Goal: Information Seeking & Learning: Learn about a topic

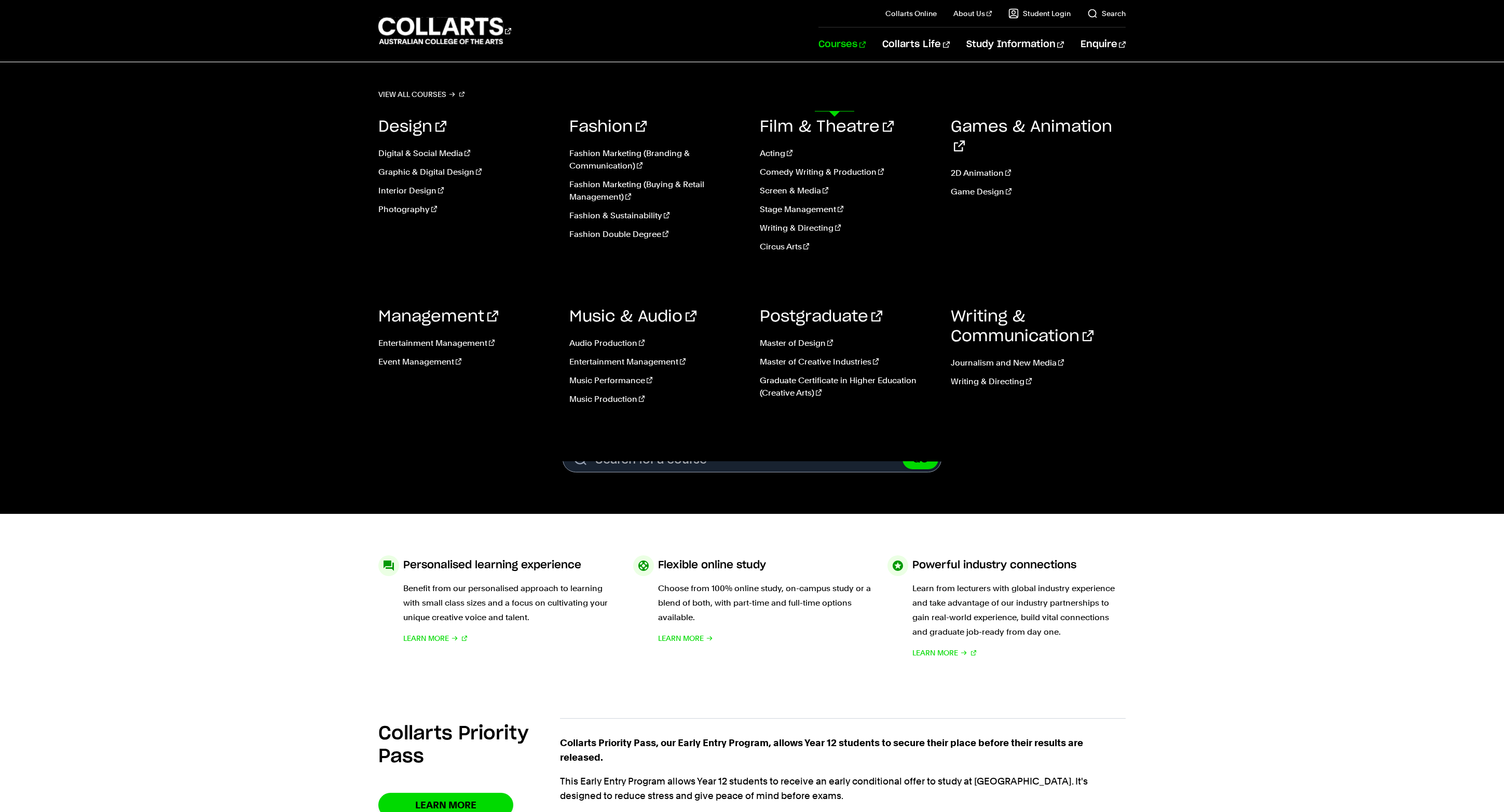
click at [843, 62] on link "Courses" at bounding box center [842, 45] width 47 height 34
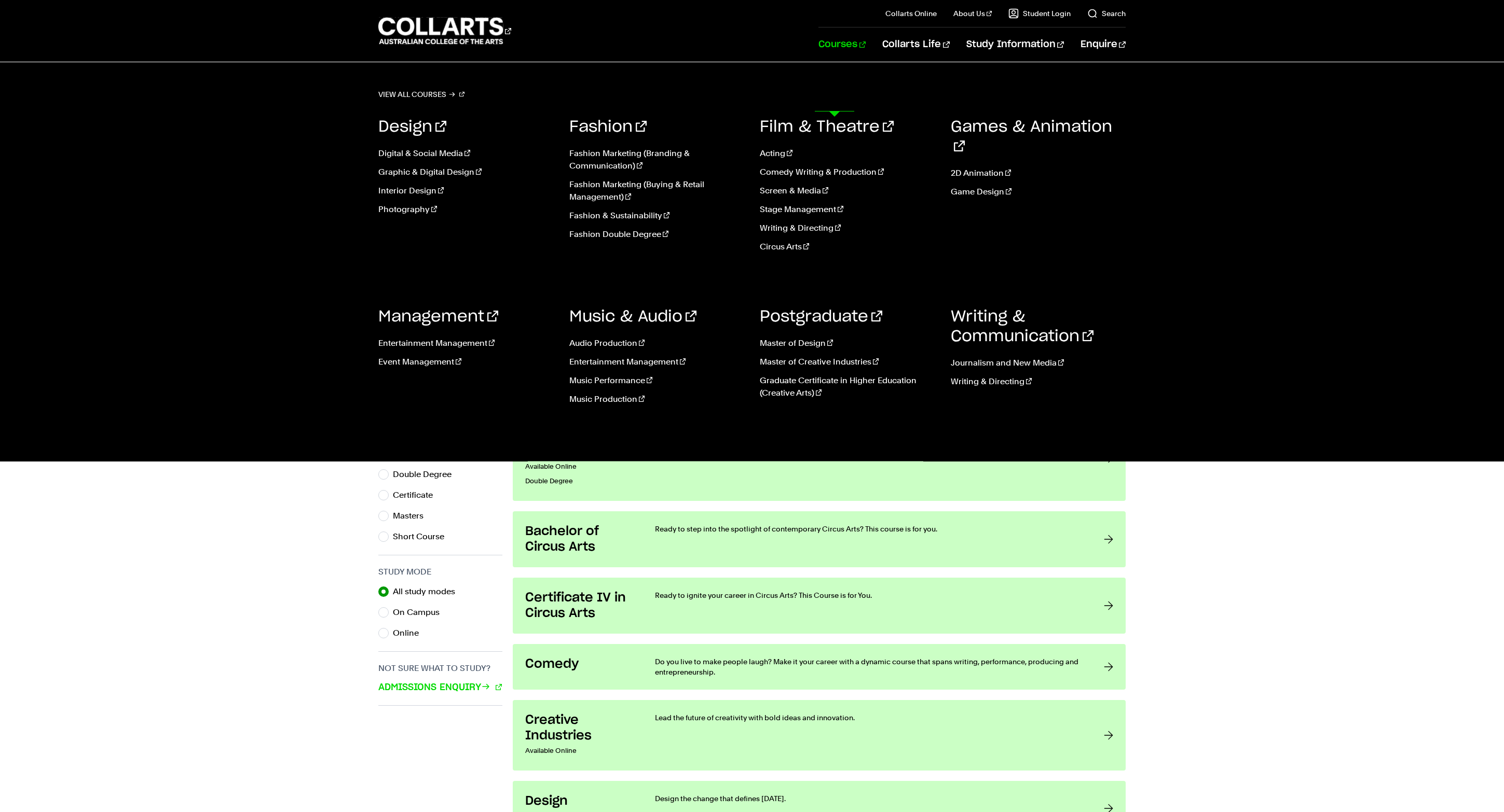
scroll to position [212, 0]
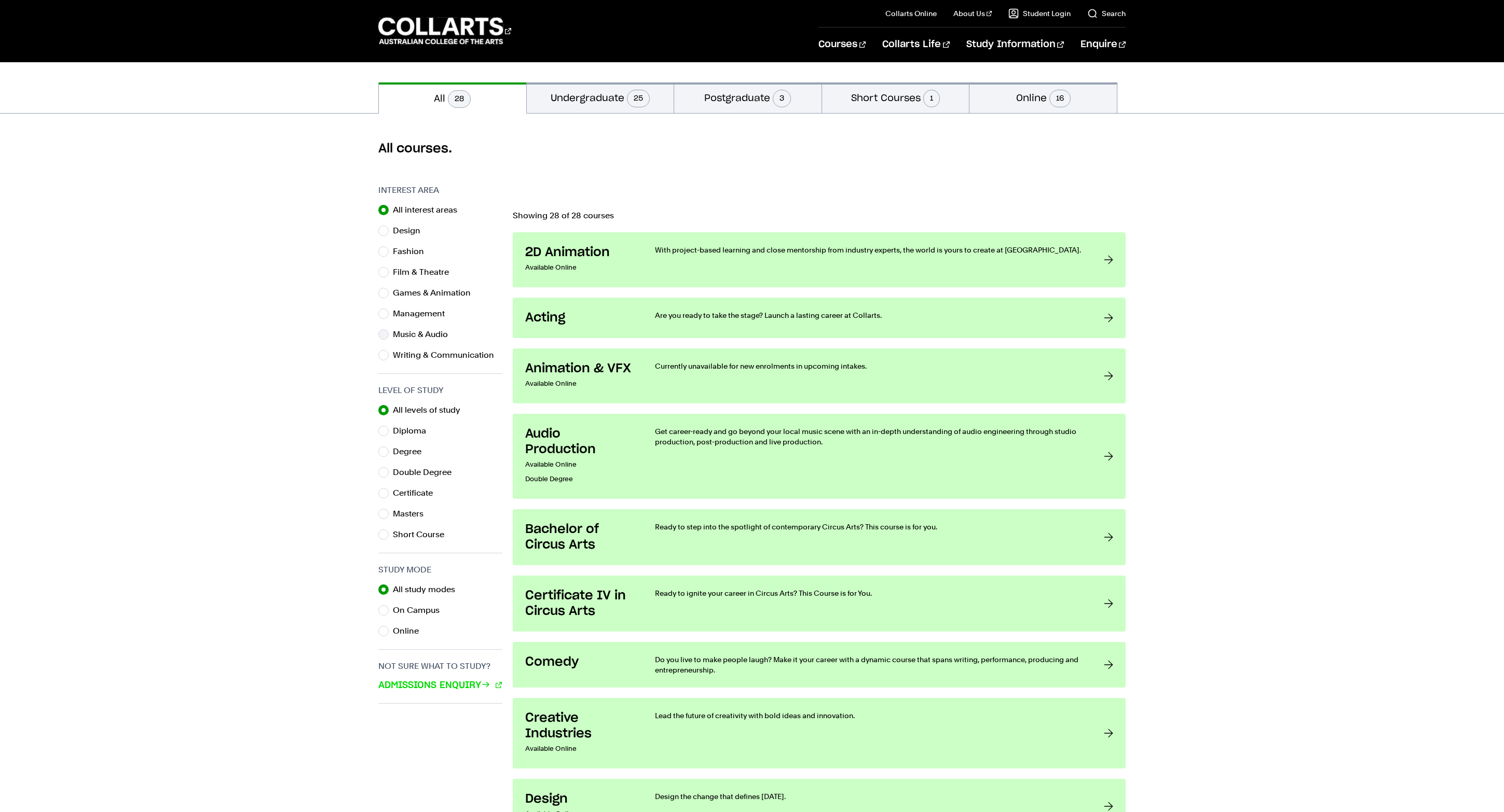
click at [387, 340] on input "Music & Audio" at bounding box center [383, 334] width 10 height 10
radio input "true"
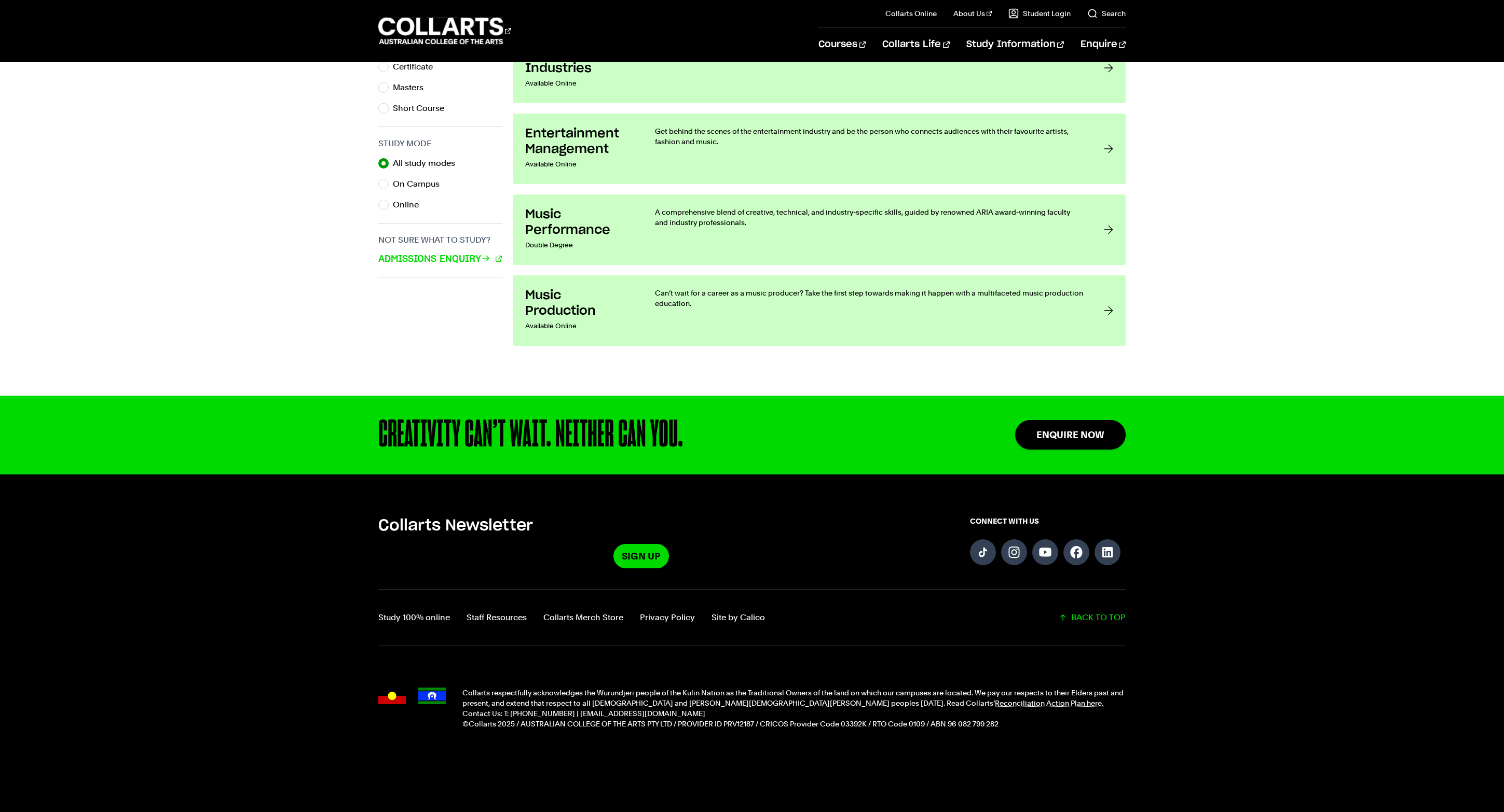
scroll to position [872, 0]
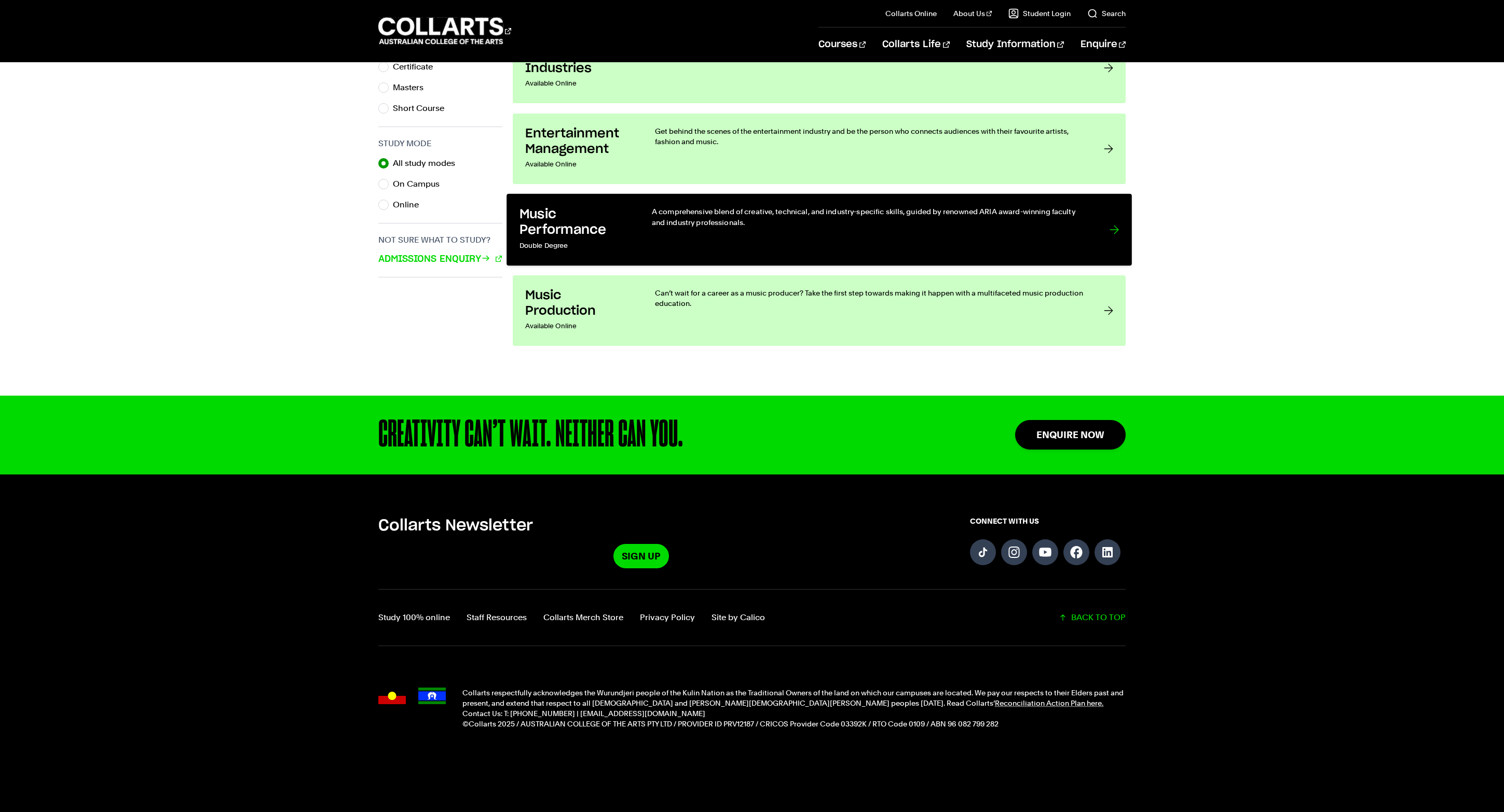
click at [631, 238] on h3 "Music Performance" at bounding box center [575, 222] width 111 height 32
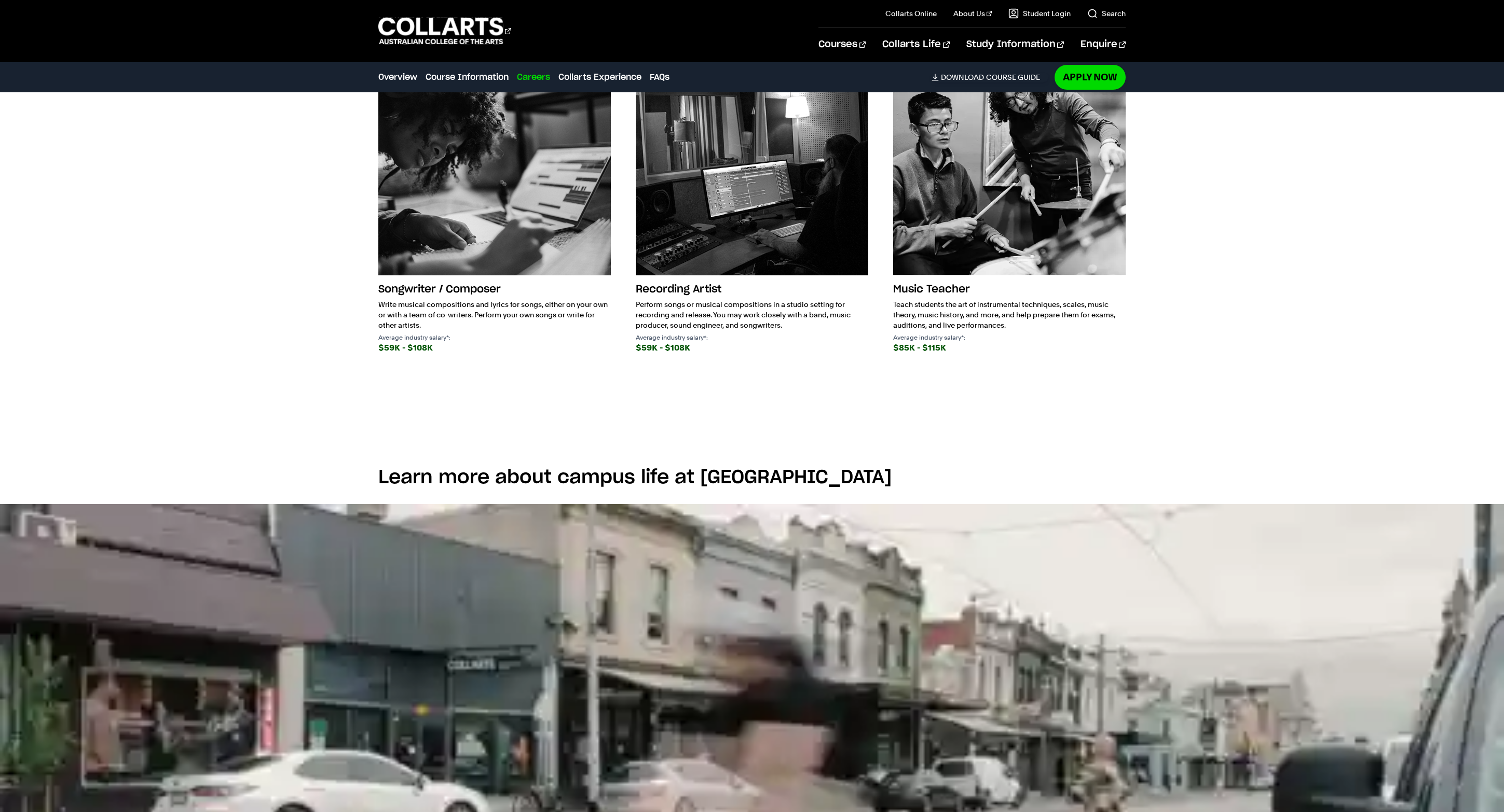
scroll to position [1877, 0]
